Goal: Task Accomplishment & Management: Use online tool/utility

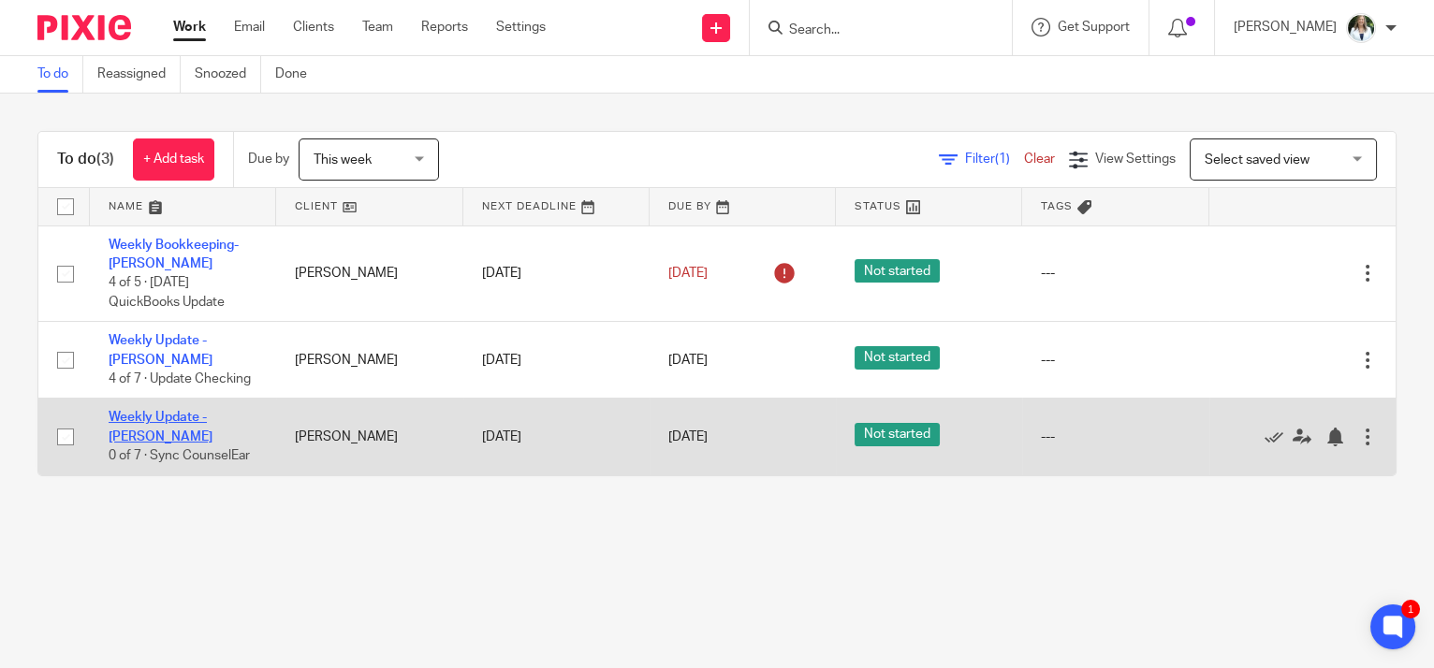
click at [212, 411] on link "Weekly Update - [PERSON_NAME]" at bounding box center [161, 427] width 104 height 32
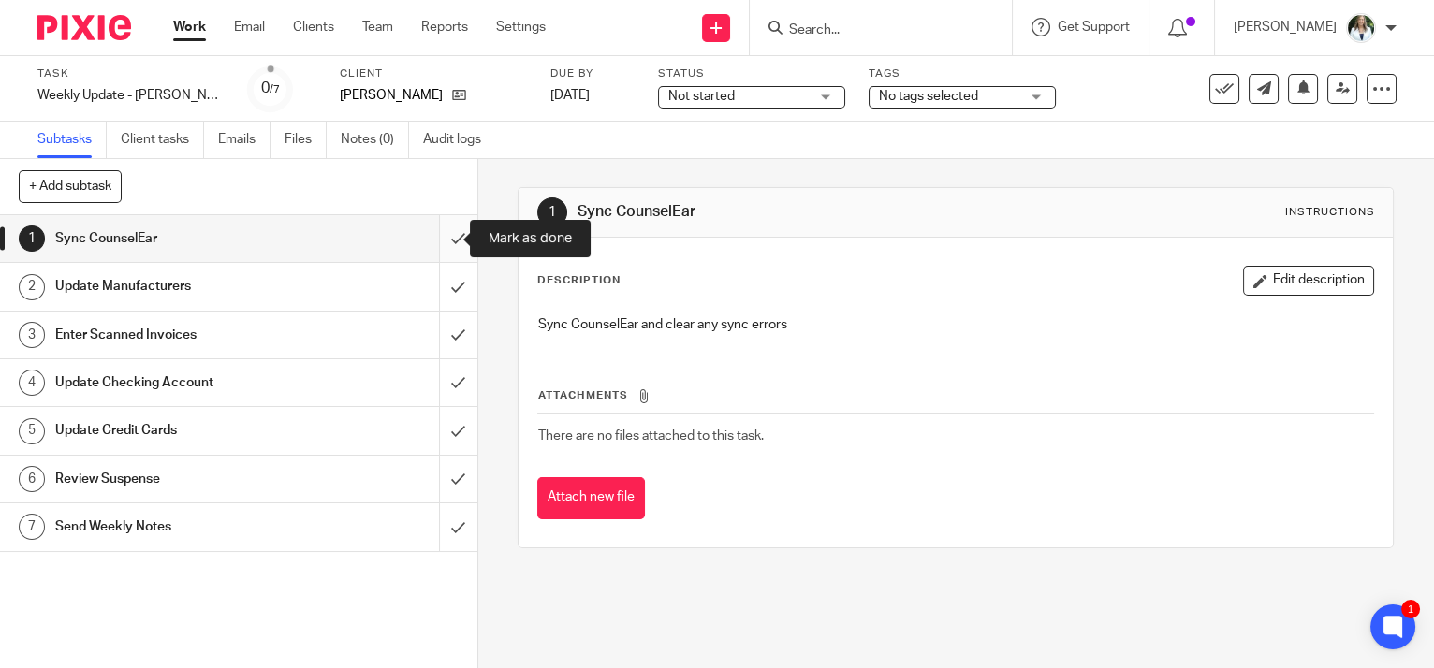
click at [439, 229] on input "submit" at bounding box center [238, 238] width 477 height 47
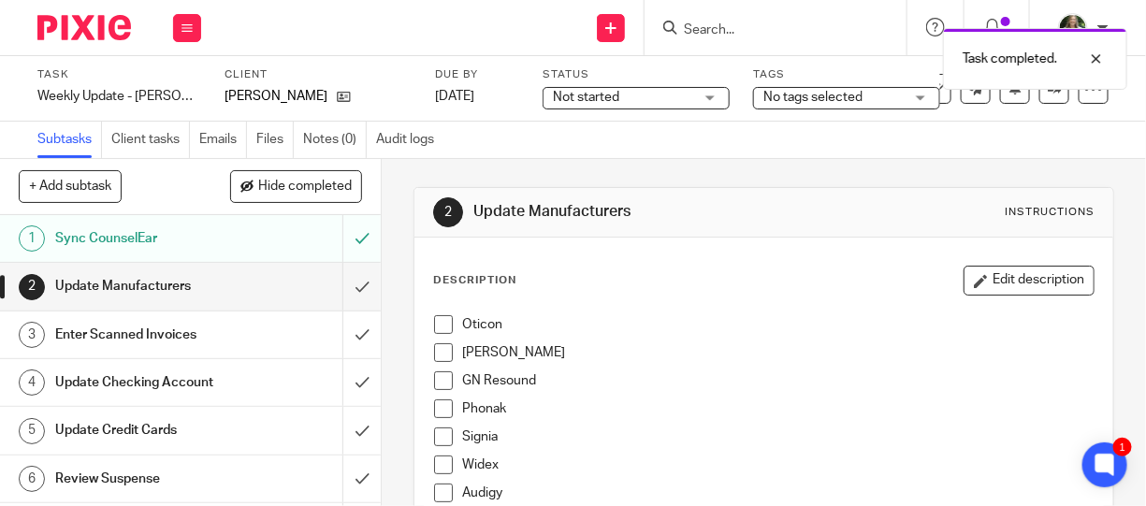
click at [441, 333] on li "Oticon" at bounding box center [764, 329] width 660 height 28
click at [436, 355] on span at bounding box center [443, 352] width 19 height 19
click at [436, 328] on span at bounding box center [443, 324] width 19 height 19
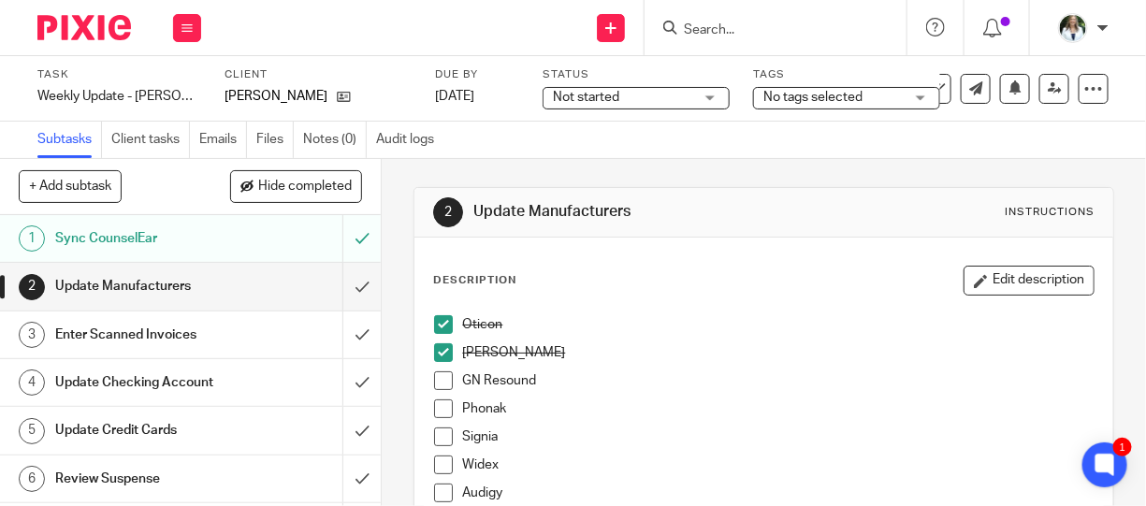
click at [434, 374] on span at bounding box center [443, 381] width 19 height 19
click at [440, 406] on span at bounding box center [443, 409] width 19 height 19
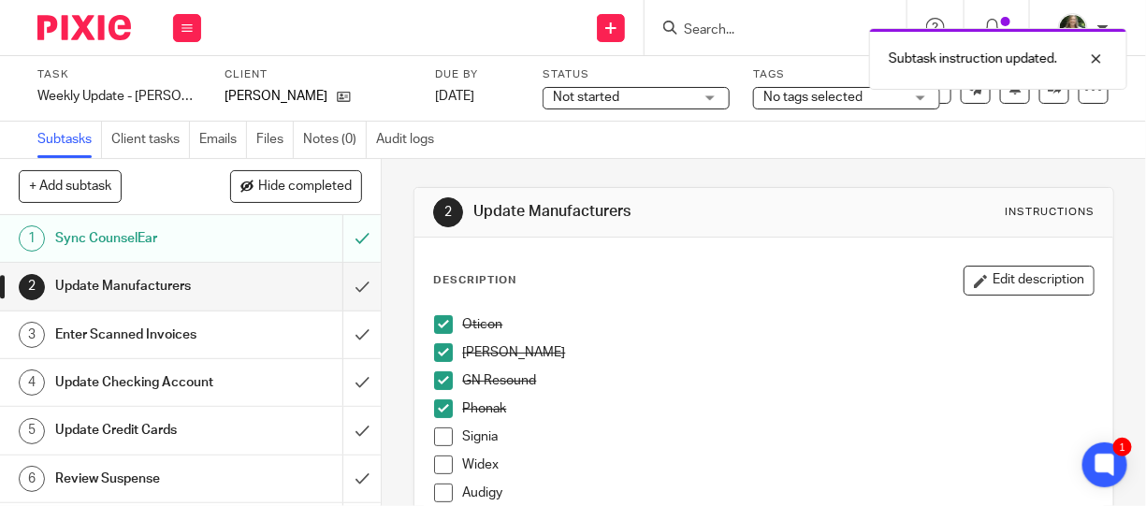
click at [443, 434] on span at bounding box center [443, 437] width 19 height 19
click at [444, 457] on span at bounding box center [443, 465] width 19 height 19
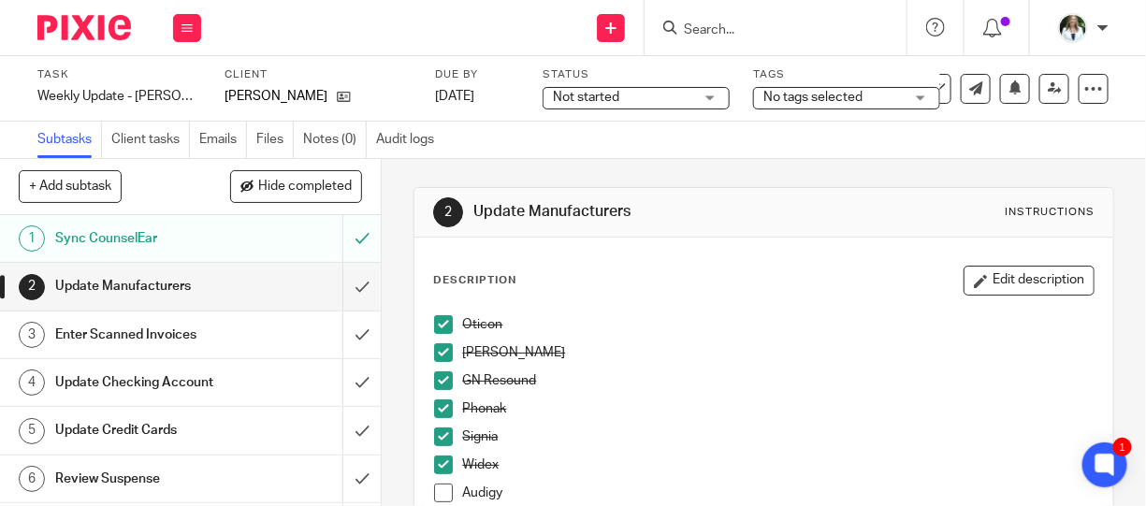
click at [437, 496] on span at bounding box center [443, 493] width 19 height 19
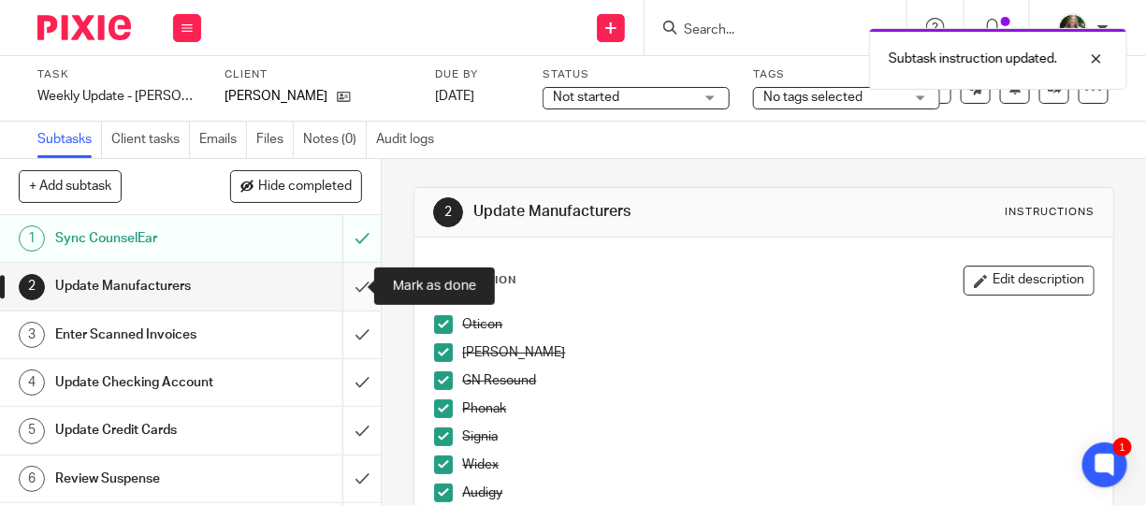
click at [343, 283] on input "submit" at bounding box center [190, 286] width 381 height 47
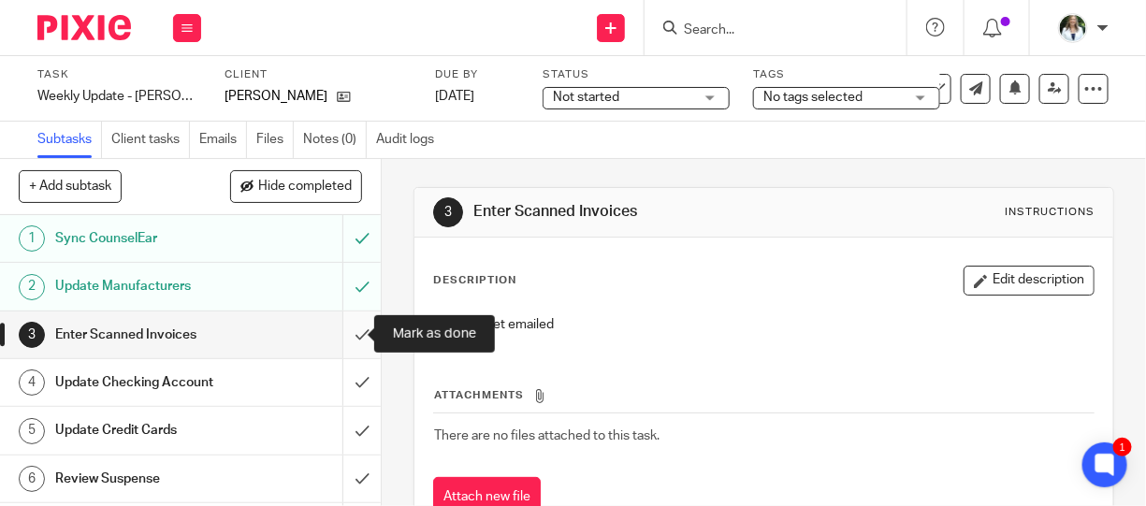
click at [343, 330] on input "submit" at bounding box center [190, 335] width 381 height 47
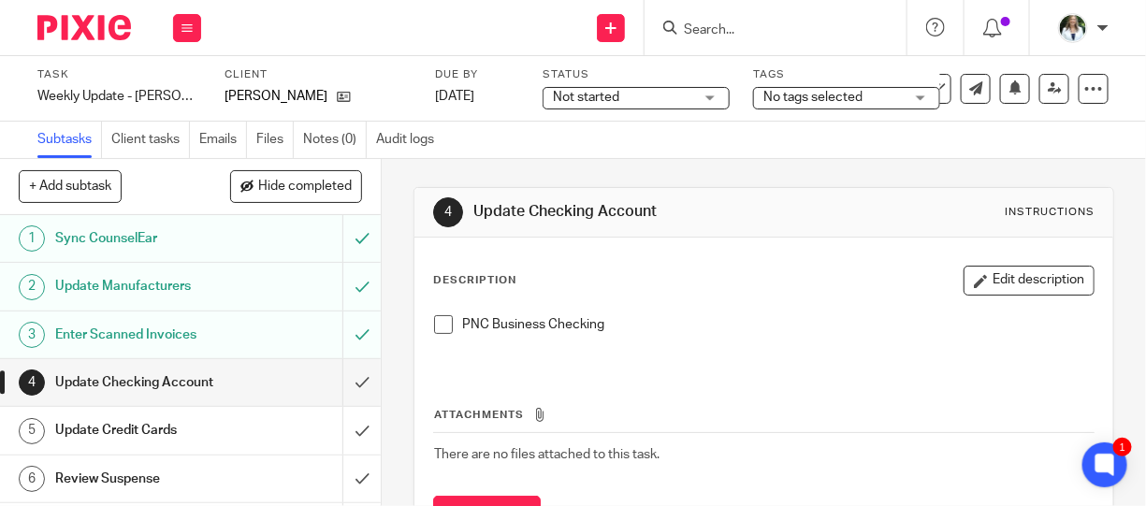
click at [436, 319] on span at bounding box center [443, 324] width 19 height 19
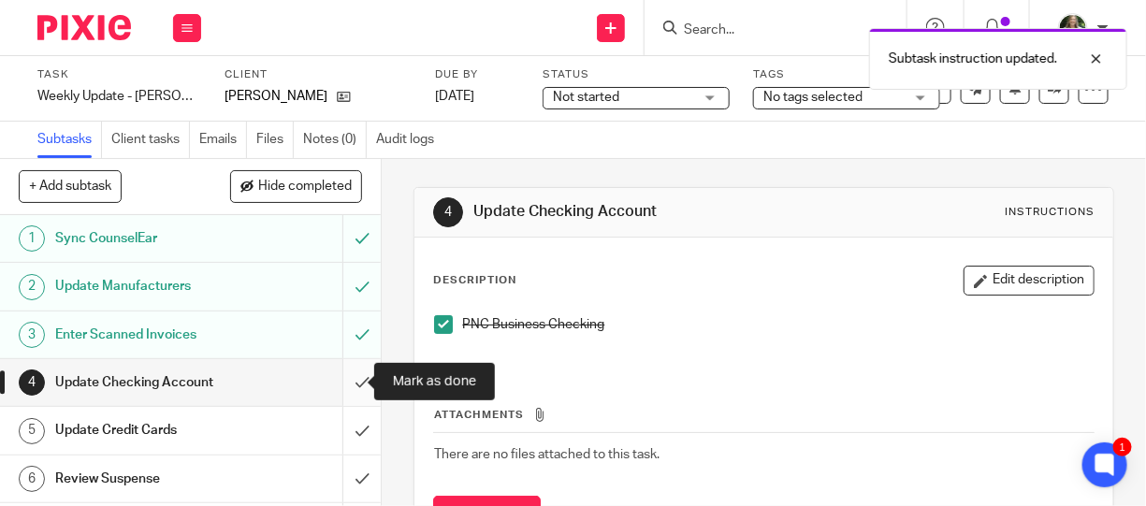
click at [347, 374] on input "submit" at bounding box center [190, 382] width 381 height 47
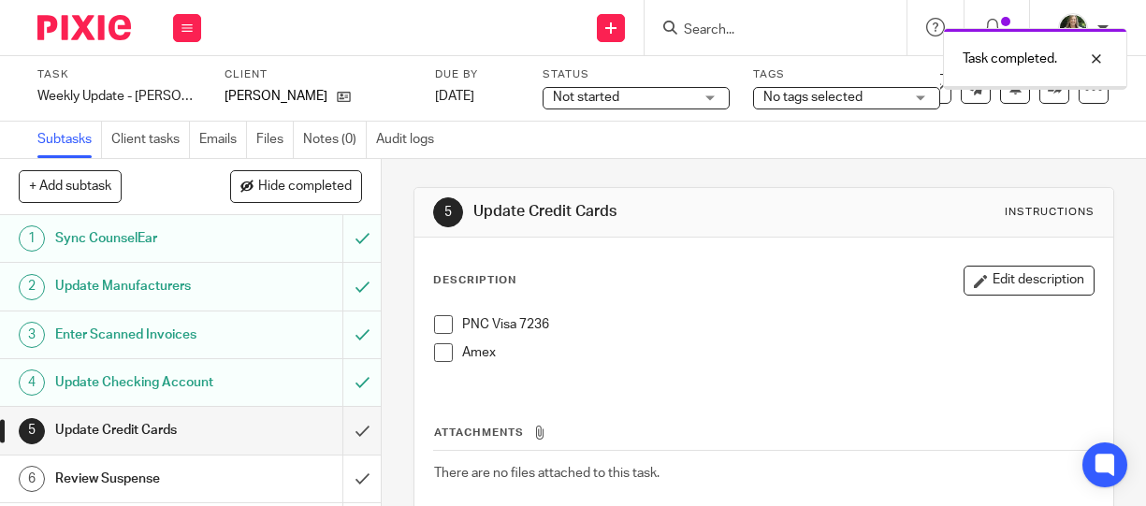
click at [443, 322] on span at bounding box center [443, 324] width 19 height 19
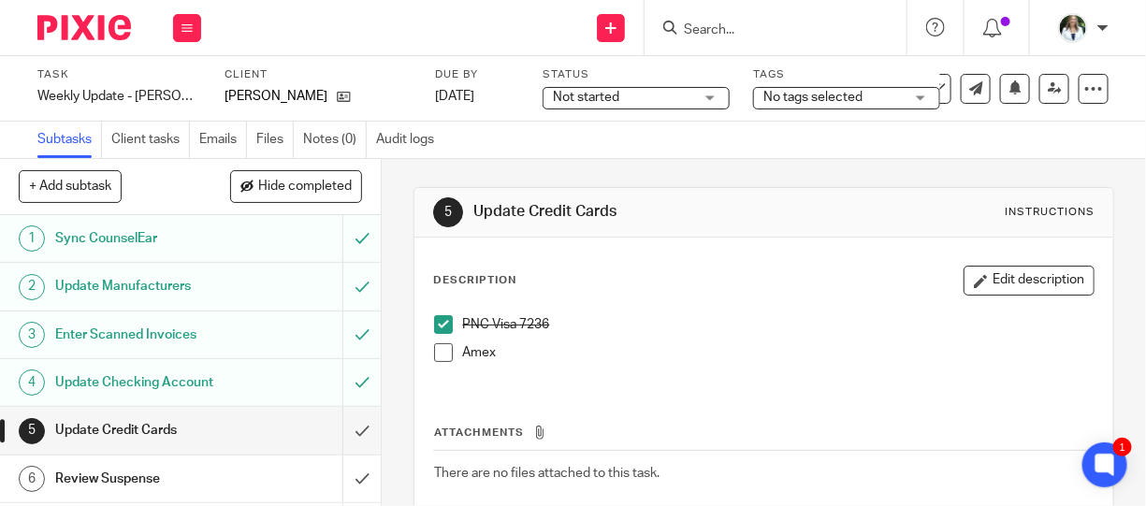
click at [436, 357] on span at bounding box center [443, 352] width 19 height 19
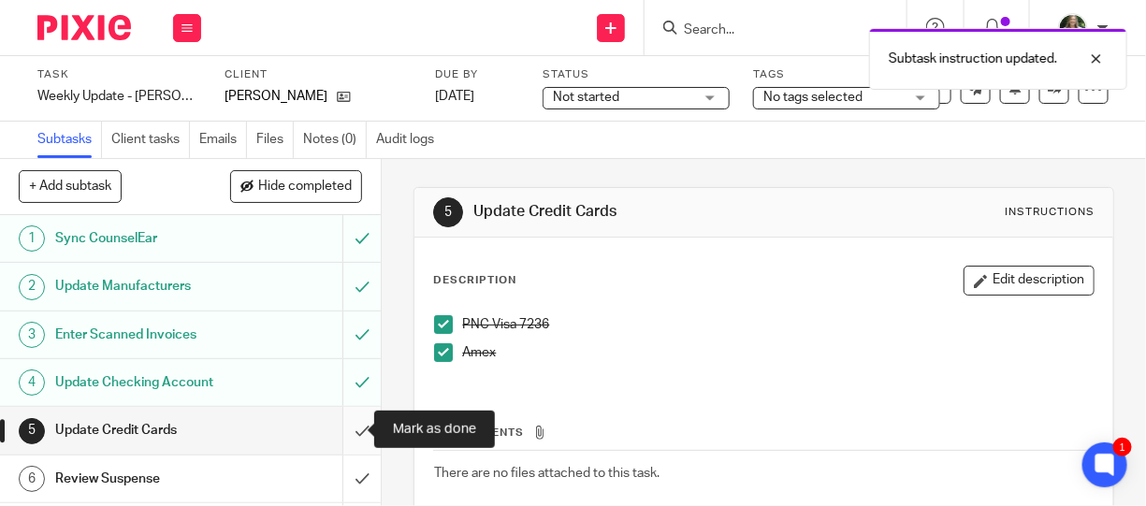
click at [339, 431] on input "submit" at bounding box center [190, 430] width 381 height 47
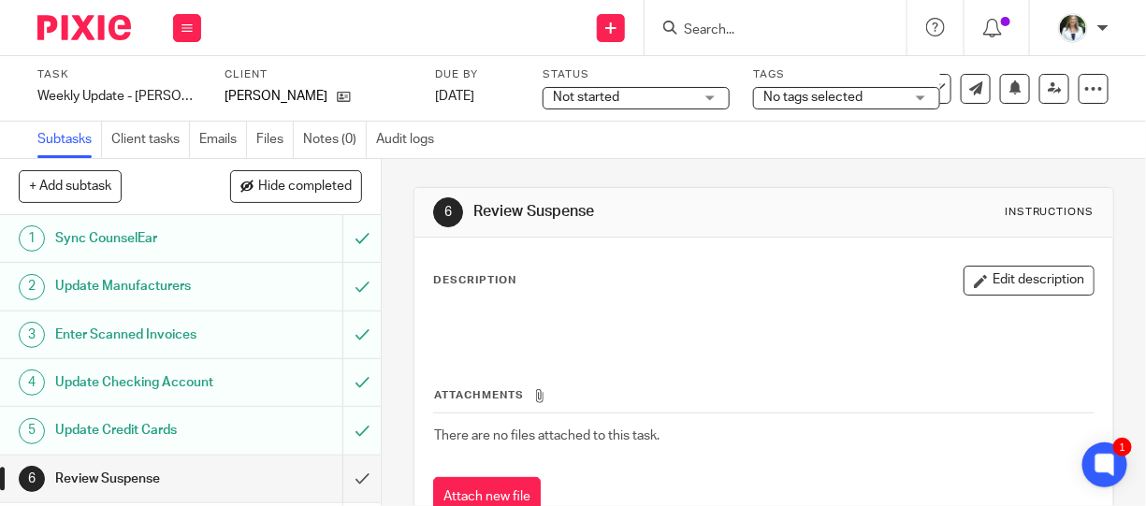
scroll to position [42, 0]
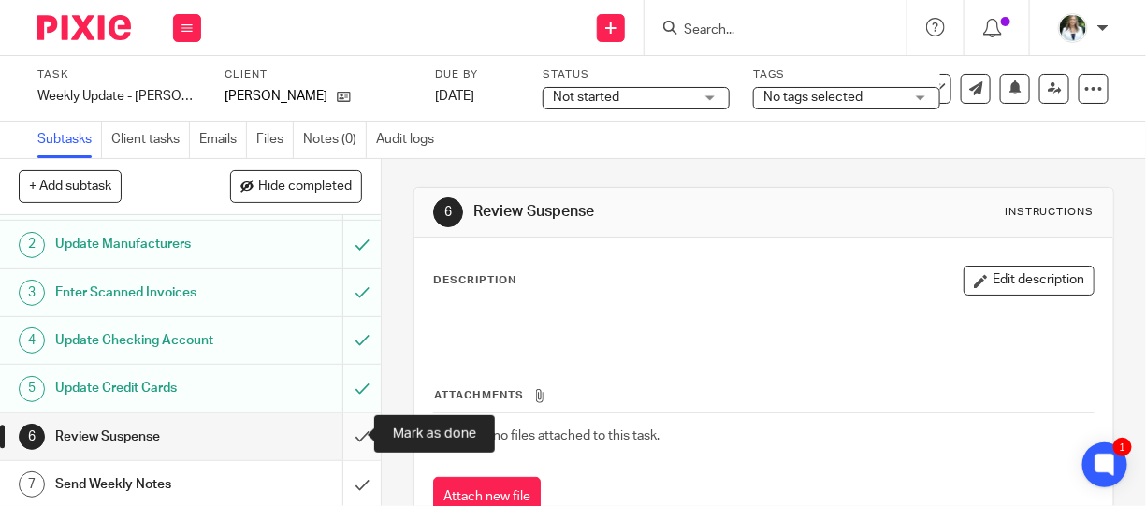
click at [344, 430] on input "submit" at bounding box center [190, 437] width 381 height 47
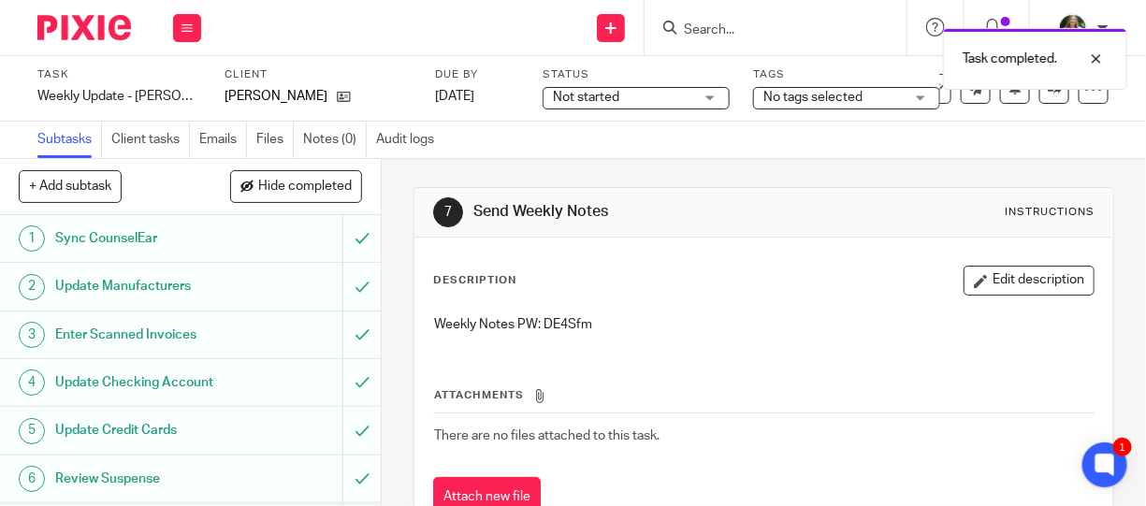
scroll to position [42, 0]
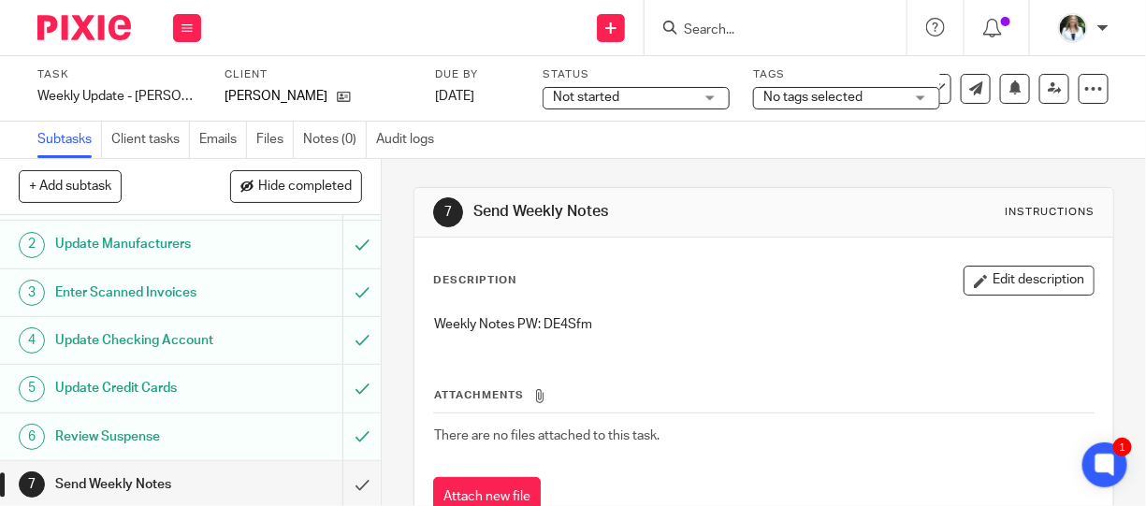
click at [550, 319] on p "Weekly Notes PW: DE4Sfm" at bounding box center [764, 324] width 660 height 19
copy p "DE4Sfm"
drag, startPoint x: 343, startPoint y: 475, endPoint x: 261, endPoint y: 445, distance: 88.0
click at [343, 475] on input "submit" at bounding box center [190, 484] width 381 height 47
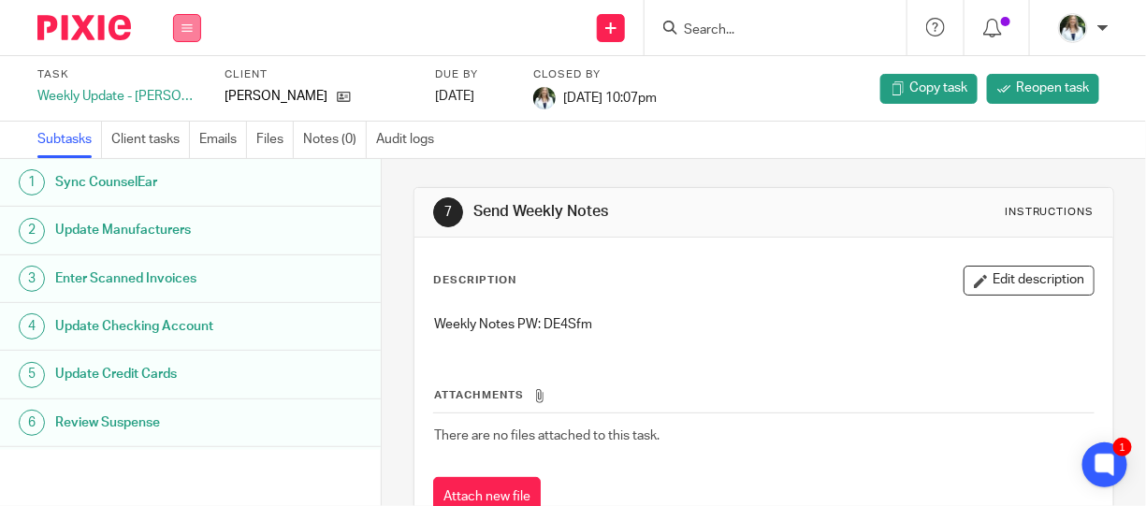
click at [182, 31] on icon at bounding box center [187, 27] width 11 height 11
click at [187, 90] on link "Work" at bounding box center [178, 86] width 33 height 13
